Goal: Task Accomplishment & Management: Use online tool/utility

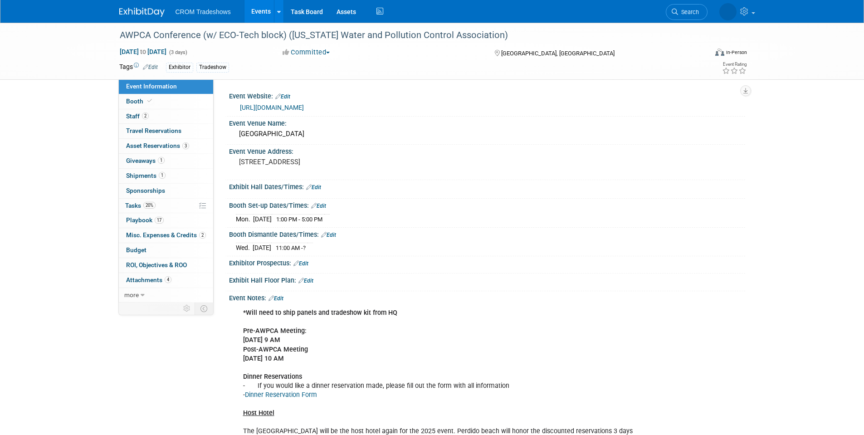
click at [257, 10] on link "Events" at bounding box center [260, 11] width 33 height 23
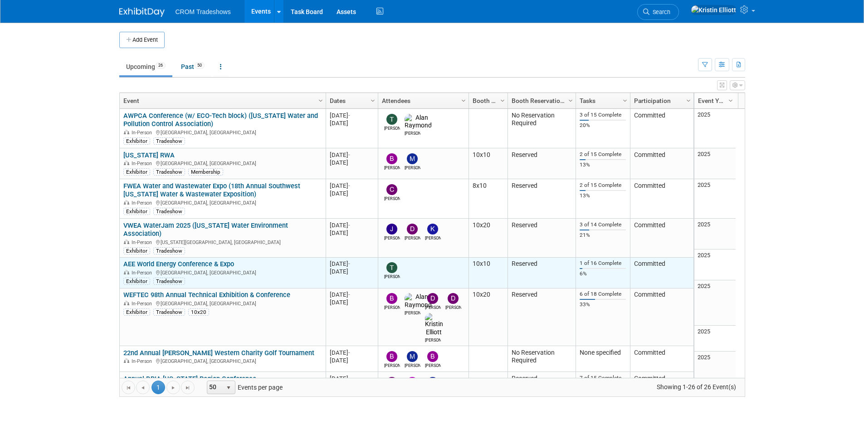
click at [204, 260] on link "AEE World Energy Conference & Expo" at bounding box center [178, 264] width 111 height 8
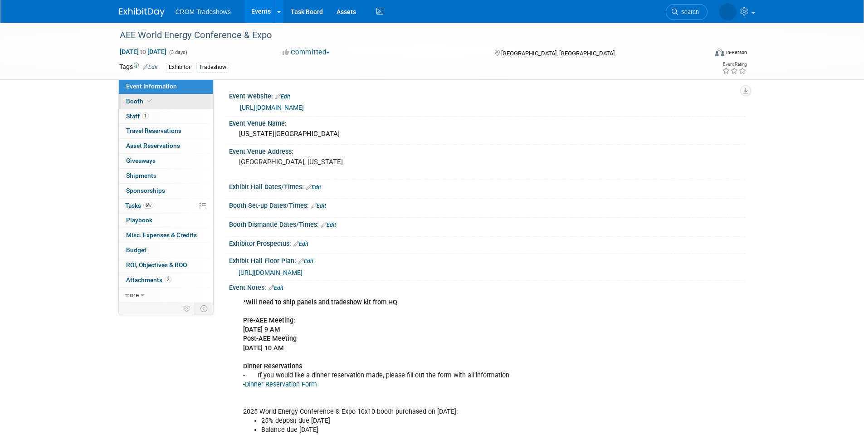
click at [151, 102] on span at bounding box center [150, 101] width 8 height 7
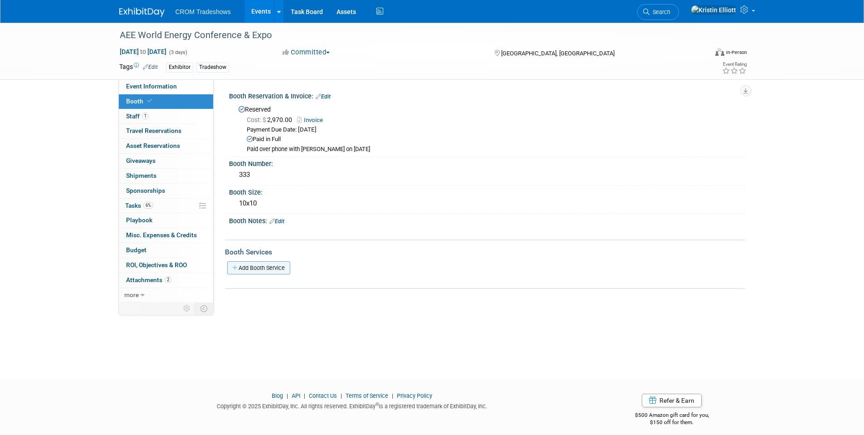
click at [274, 269] on link "Add Booth Service" at bounding box center [258, 267] width 63 height 13
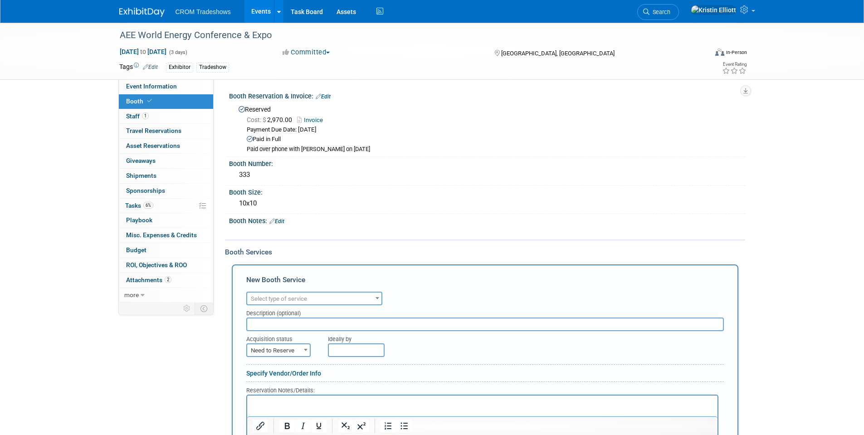
click at [275, 298] on span "Select type of service" at bounding box center [279, 298] width 56 height 7
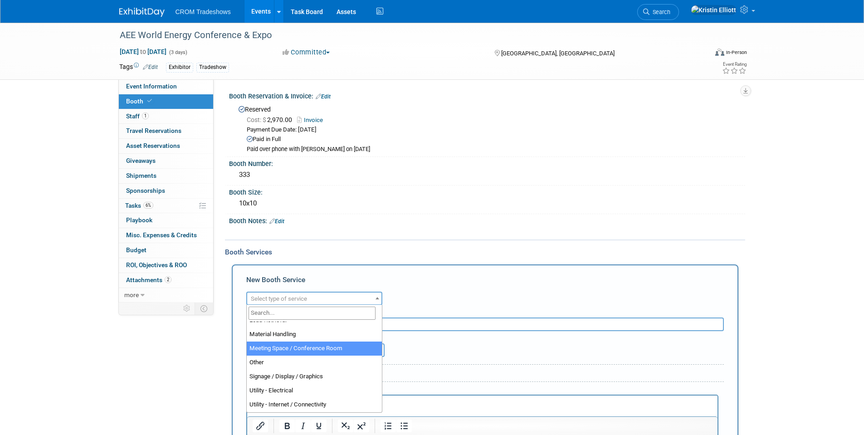
scroll to position [227, 0]
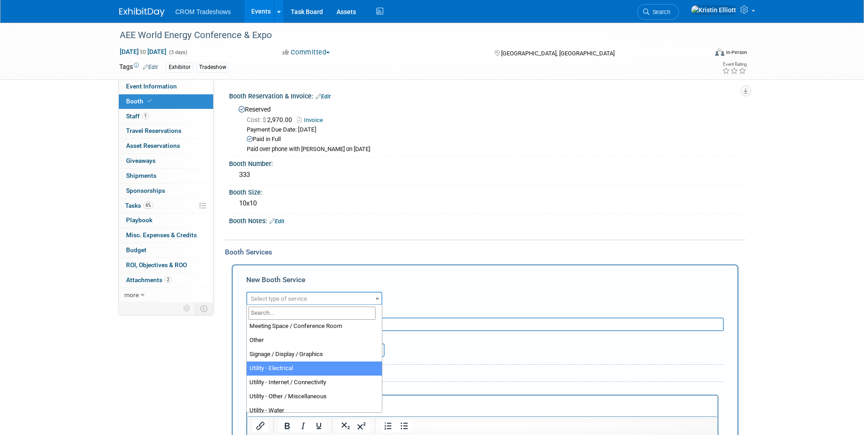
select select "8"
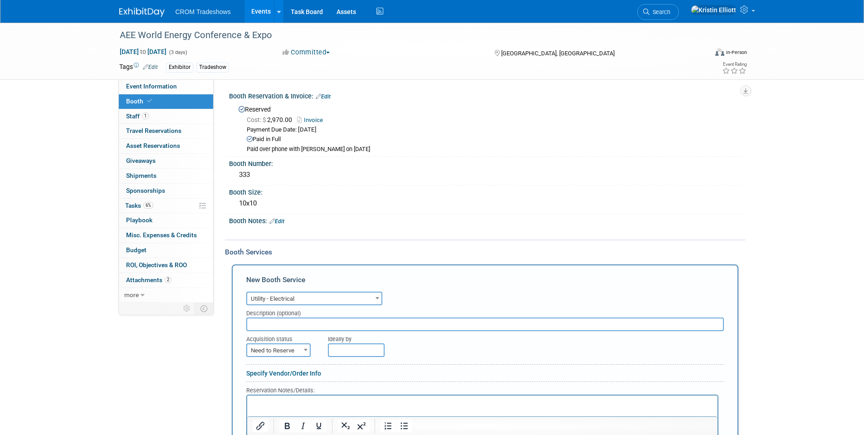
click at [290, 325] on input "text" at bounding box center [485, 324] width 478 height 14
click at [262, 322] on input "text" at bounding box center [485, 324] width 478 height 14
paste input "500 Watt Outlet"
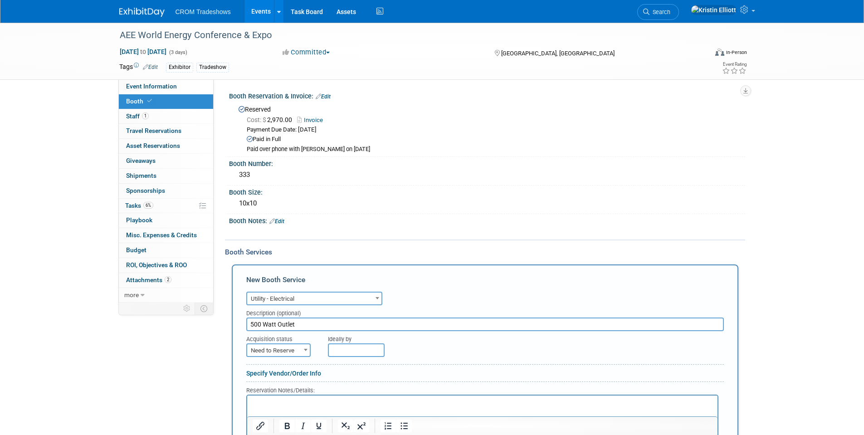
type input "500 Watt Outlet"
click at [297, 352] on span "Need to Reserve" at bounding box center [278, 350] width 63 height 13
select select "2"
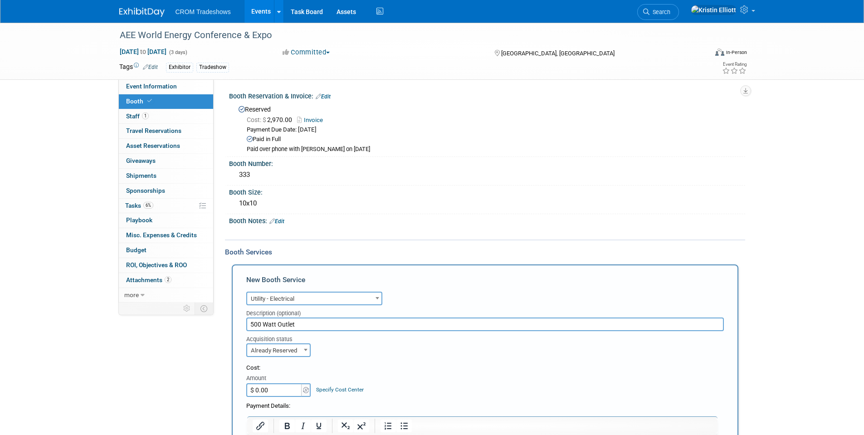
click at [269, 392] on input "$ 0.00" at bounding box center [274, 390] width 57 height 14
type input "$ 161.20"
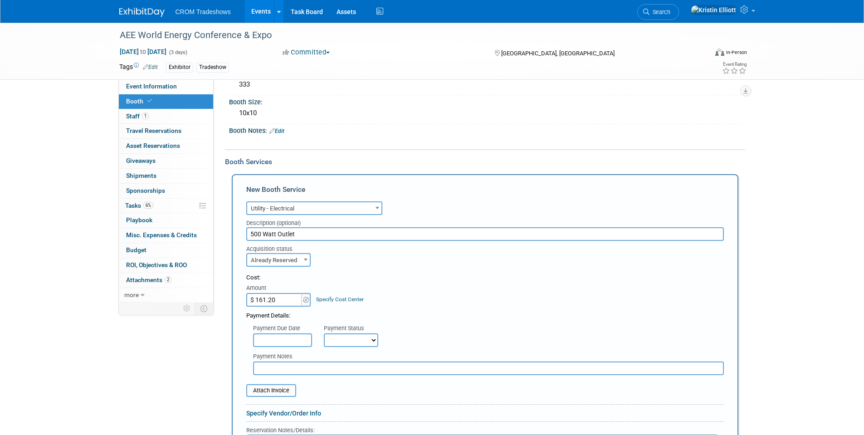
scroll to position [91, 0]
click at [277, 336] on input "text" at bounding box center [282, 340] width 59 height 14
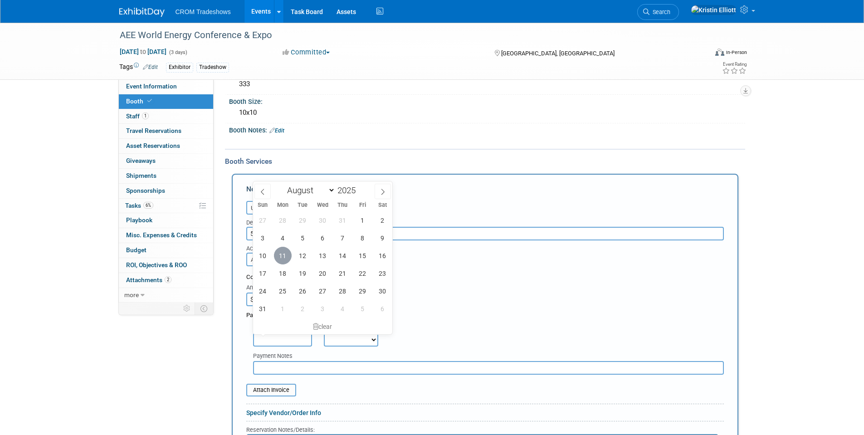
click at [282, 256] on span "11" at bounding box center [283, 256] width 18 height 18
type input "[DATE]"
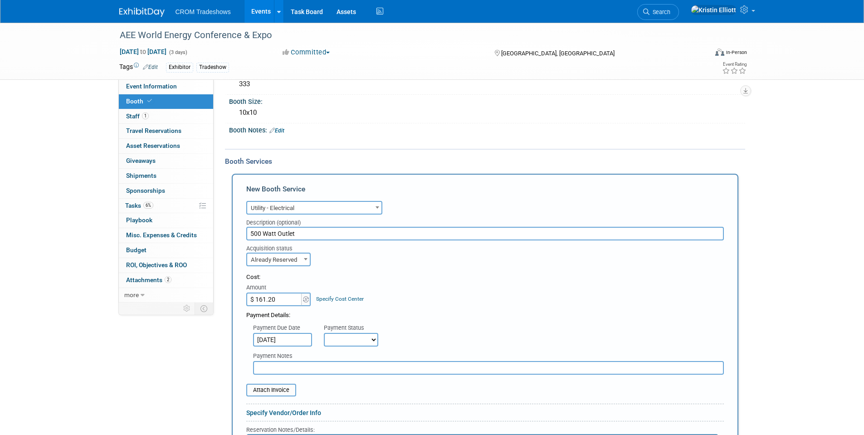
click at [347, 338] on select "Not Paid Yet Partially Paid Paid in Full" at bounding box center [351, 340] width 54 height 14
select select "1"
click at [324, 333] on select "Not Paid Yet Partially Paid Paid in Full" at bounding box center [351, 340] width 54 height 14
click at [288, 393] on input "file" at bounding box center [241, 390] width 108 height 11
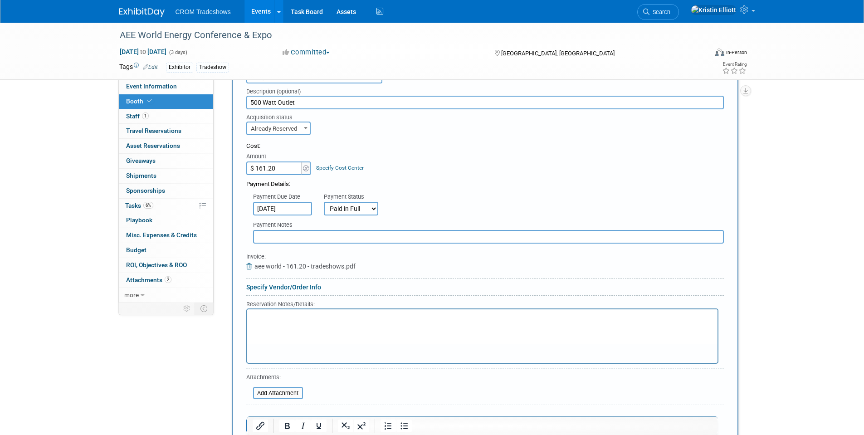
scroll to position [227, 0]
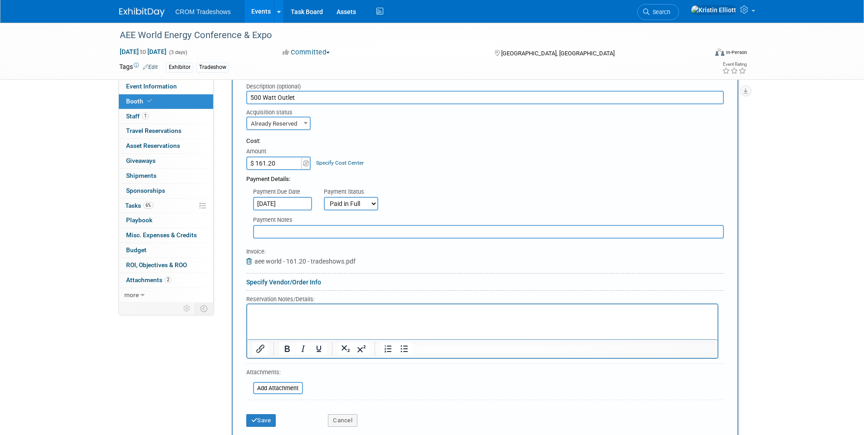
click at [272, 428] on div "Save Cancel" at bounding box center [485, 418] width 478 height 28
click at [270, 425] on button "Save" at bounding box center [261, 420] width 30 height 13
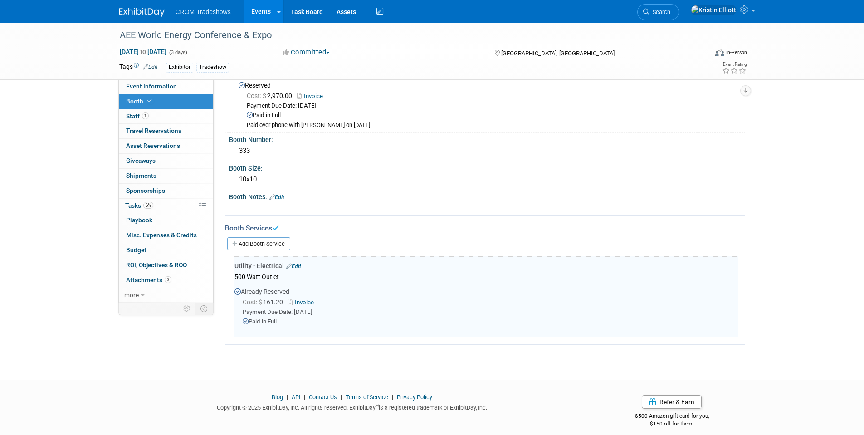
scroll to position [0, 0]
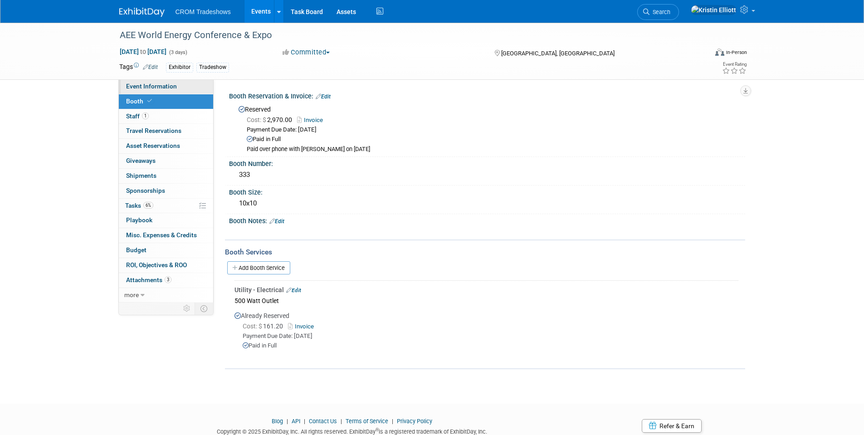
drag, startPoint x: 177, startPoint y: 81, endPoint x: 173, endPoint y: 84, distance: 5.5
click at [176, 81] on link "Event Information" at bounding box center [166, 86] width 94 height 15
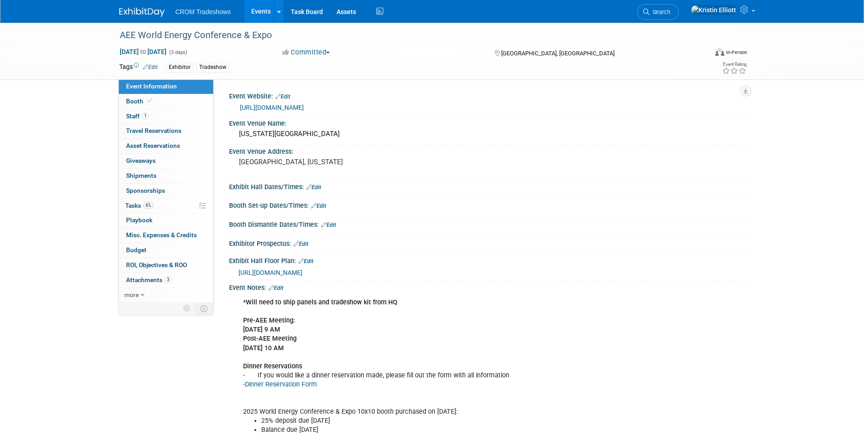
click at [177, 89] on link "Event Information" at bounding box center [166, 86] width 94 height 15
click at [145, 363] on div "Event Information Event Info Booth Booth 1 Staff 1 Staff 0 Travel Reservations …" at bounding box center [432, 251] width 640 height 457
click at [122, 359] on div "Event Information Event Info Booth Booth 1 Staff 1 Staff 0 Travel Reservations …" at bounding box center [432, 251] width 640 height 457
click at [142, 87] on span "Event Information" at bounding box center [151, 86] width 51 height 7
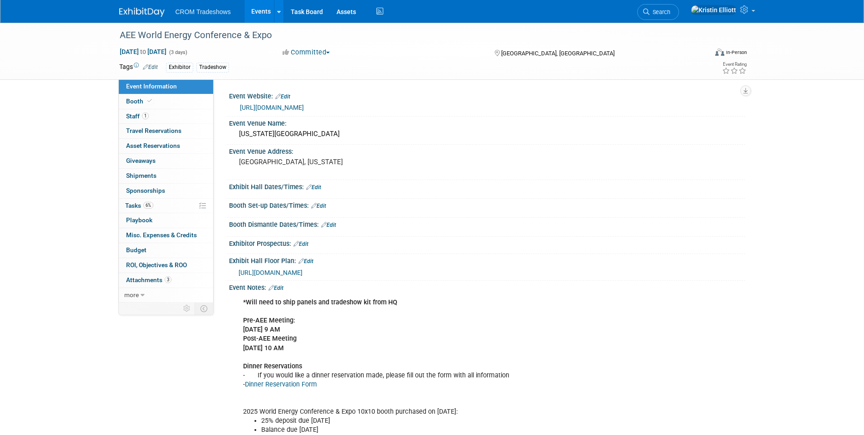
click at [260, 11] on link "Events" at bounding box center [260, 11] width 33 height 23
